Goal: Task Accomplishment & Management: Complete application form

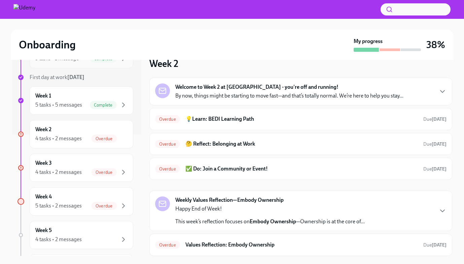
scroll to position [122, 0]
click at [69, 192] on div "Week 4 5 tasks • 2 messages Overdue" at bounding box center [82, 201] width 104 height 28
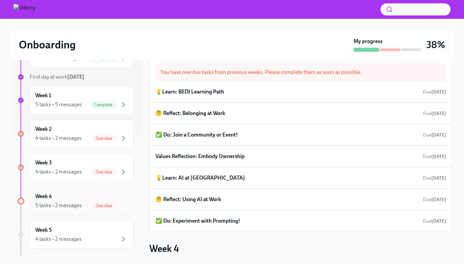
scroll to position [175, 0]
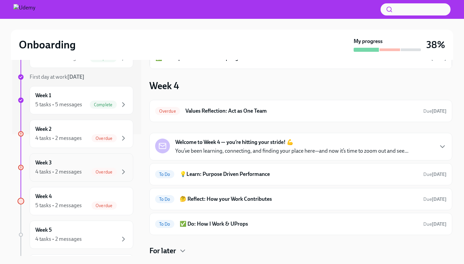
click at [80, 169] on div "4 tasks • 2 messages" at bounding box center [58, 171] width 46 height 7
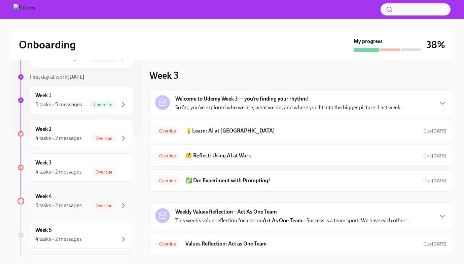
click at [73, 199] on div "Week 4 5 tasks • 2 messages Overdue" at bounding box center [81, 201] width 92 height 17
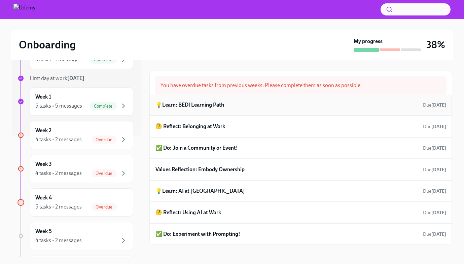
scroll to position [1, 0]
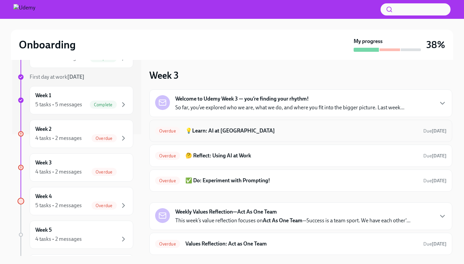
click at [255, 127] on div "Overdue 💡Learn: AI at Udemy Due [DATE]" at bounding box center [301, 131] width 292 height 11
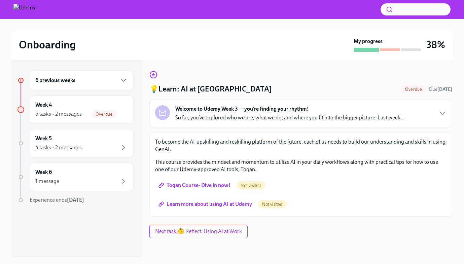
click at [92, 85] on div "6 previous weeks" at bounding box center [82, 81] width 104 height 20
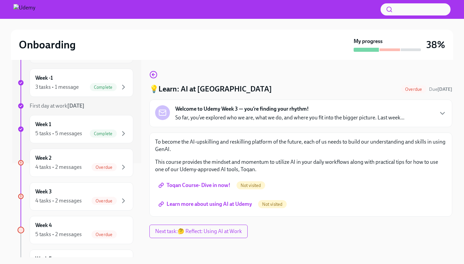
scroll to position [98, 0]
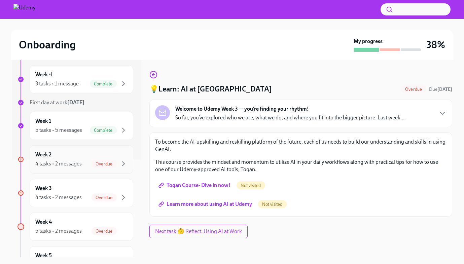
click at [71, 153] on div "Week 2 4 tasks • 2 messages Overdue" at bounding box center [81, 159] width 92 height 17
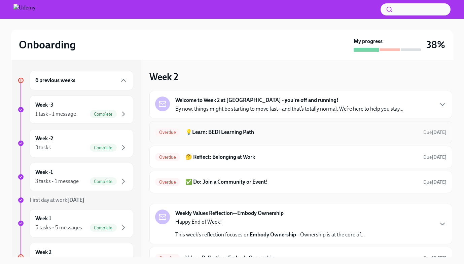
click at [271, 133] on h6 "💡Learn: BEDI Learning Path" at bounding box center [302, 132] width 233 height 7
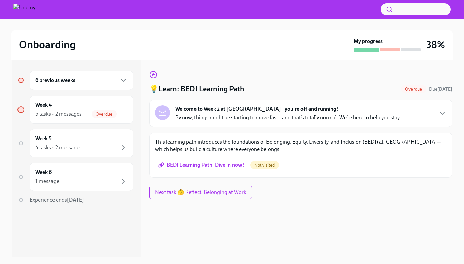
click at [220, 167] on span "BEDI Learning Path- Dive in now!" at bounding box center [202, 165] width 85 height 7
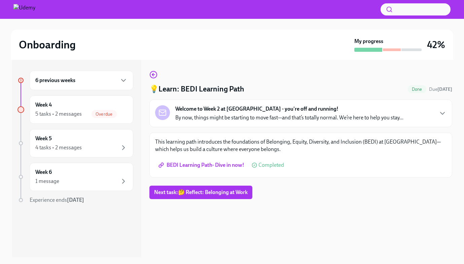
click at [106, 84] on div "6 previous weeks" at bounding box center [81, 80] width 92 height 8
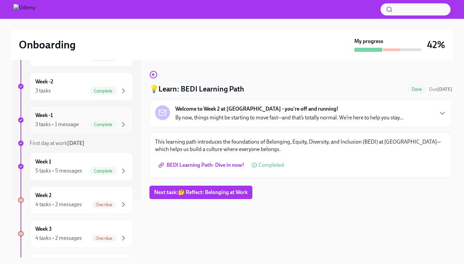
scroll to position [77, 0]
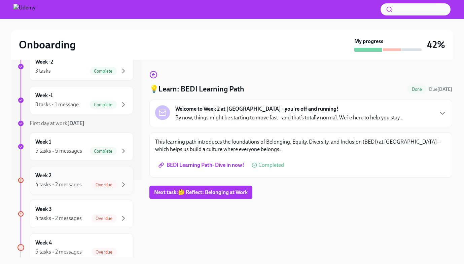
click at [77, 175] on div "Week 2 4 tasks • 2 messages Overdue" at bounding box center [81, 180] width 92 height 17
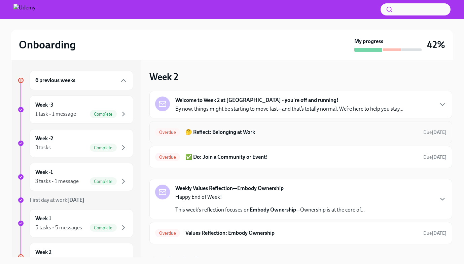
click at [265, 135] on h6 "🤔 Reflect: Belonging at Work" at bounding box center [302, 132] width 233 height 7
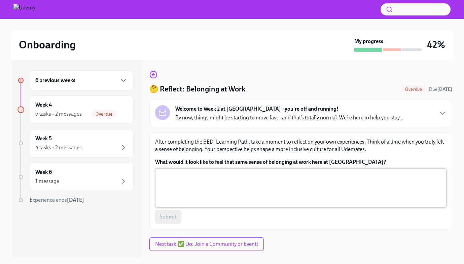
click at [220, 187] on textarea "What would it look like to feel that same sense of belonging at work here at Ud…" at bounding box center [301, 188] width 284 height 32
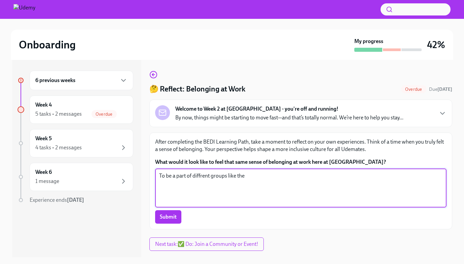
click at [201, 177] on textarea "To be a part of diffrent groups like the" at bounding box center [301, 188] width 284 height 32
click at [254, 177] on textarea "To be a part of different groups like the" at bounding box center [301, 188] width 284 height 32
type textarea "To be a part of different groups like the Denver Golf slack channel where I can…"
click at [173, 217] on span "Submit" at bounding box center [168, 217] width 17 height 7
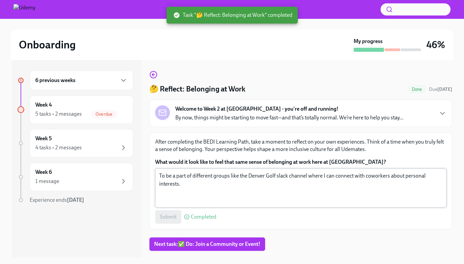
scroll to position [12, 0]
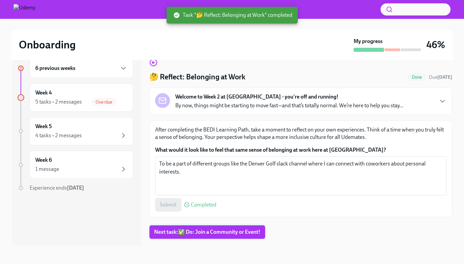
click at [200, 235] on span "Next task : ✅ Do: Join a Community or Event!" at bounding box center [207, 232] width 106 height 7
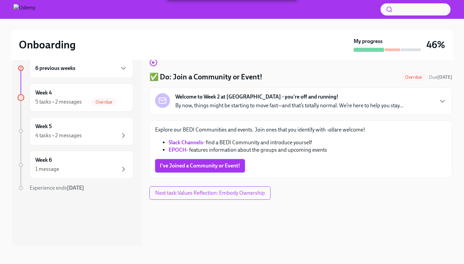
click at [226, 166] on span "I've Joined a Community or Event!" at bounding box center [200, 166] width 80 height 7
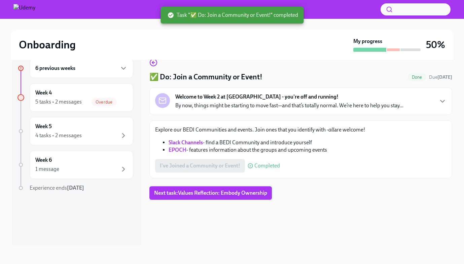
click at [238, 192] on span "Next task : Values Reflection: Embody Ownership" at bounding box center [210, 193] width 113 height 7
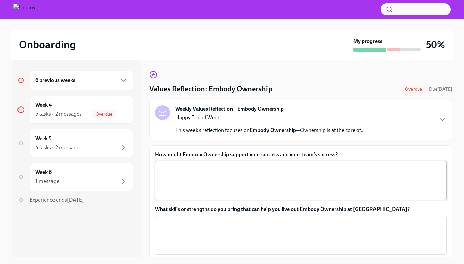
click at [254, 179] on textarea "How might Embody Ownership support your success and your team’s success?" at bounding box center [301, 181] width 284 height 32
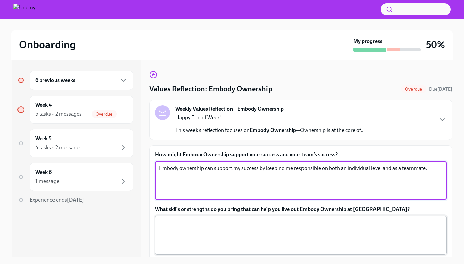
type textarea "Embody ownership can support my success by keeping me responsible on both an in…"
click at [371, 236] on textarea "What skills or strengths do you bring that can help you live out Embody Ownersh…" at bounding box center [301, 235] width 284 height 32
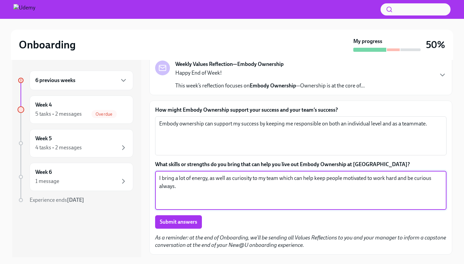
scroll to position [64, 0]
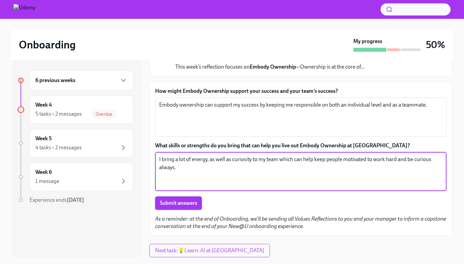
type textarea "I bring a lot of energy, as well as curiosity to my team which can help keep pe…"
click at [192, 203] on span "Submit answers" at bounding box center [178, 203] width 37 height 7
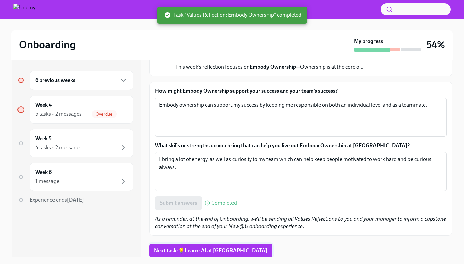
click at [206, 250] on span "Next task : 💡Learn: AI at Udemy" at bounding box center [210, 251] width 113 height 7
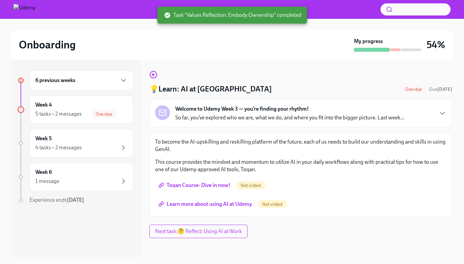
click at [216, 186] on span "Toqan Course- Dive in now!" at bounding box center [195, 185] width 71 height 7
click at [232, 201] on span "Learn more about using AI at Udemy" at bounding box center [206, 204] width 92 height 7
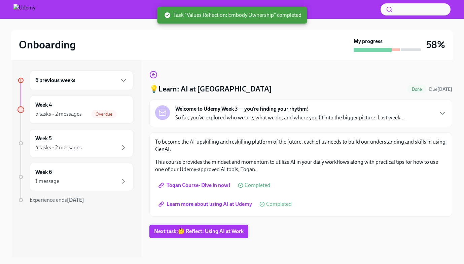
click at [187, 230] on span "Next task : 🤔 Reflect: Using AI at Work" at bounding box center [199, 231] width 90 height 7
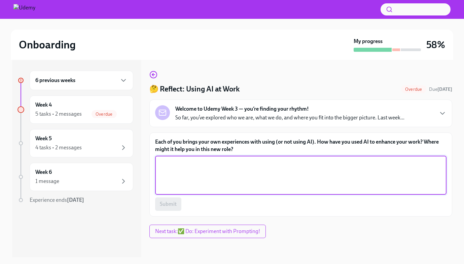
click at [220, 174] on textarea "Each of you brings your own experiences with using (or not using AI). How have …" at bounding box center [301, 175] width 284 height 32
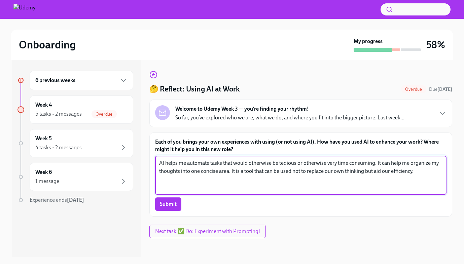
click at [390, 171] on textarea "AI helps me automate tasks that would otherwise be tedious or otherwise very ti…" at bounding box center [301, 175] width 284 height 32
click at [435, 171] on textarea "AI helps me automate tasks that would otherwise be tedious or otherwise very ti…" at bounding box center [301, 175] width 284 height 32
type textarea "AI helps me automate tasks that would otherwise be tedious or otherwise very ti…"
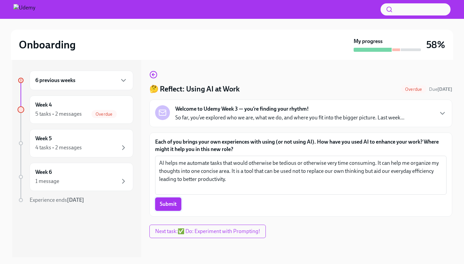
click at [175, 203] on span "Submit" at bounding box center [168, 204] width 17 height 7
click at [238, 230] on span "Next task : ✅ Do: Experiment with Prompting!" at bounding box center [207, 231] width 105 height 7
